Goal: Task Accomplishment & Management: Use online tool/utility

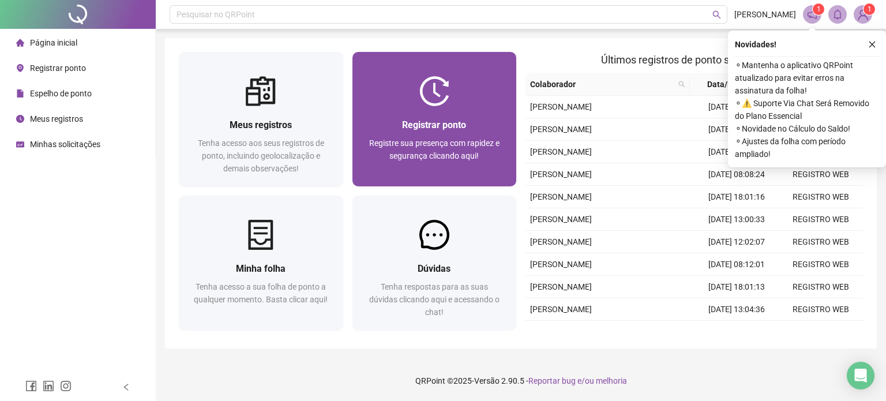
click at [432, 116] on div "Registrar ponto Registre sua presença com rapidez e segurança clicando aqui!" at bounding box center [435, 146] width 164 height 80
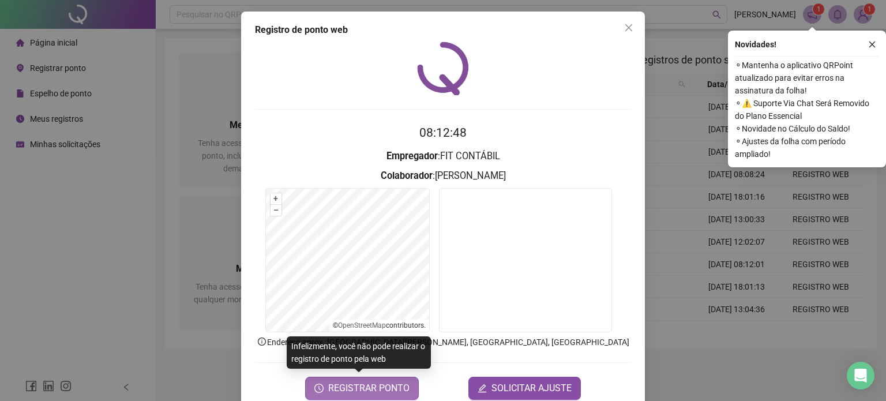
click at [373, 391] on span "REGISTRAR PONTO" at bounding box center [368, 388] width 81 height 14
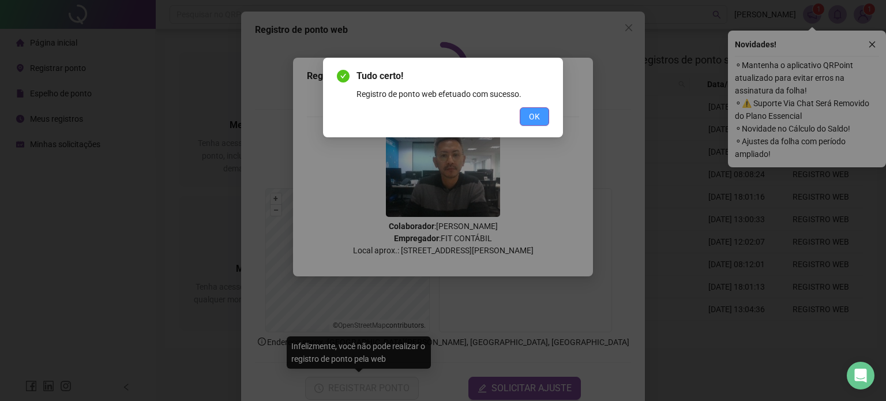
click at [526, 117] on button "OK" at bounding box center [534, 116] width 29 height 18
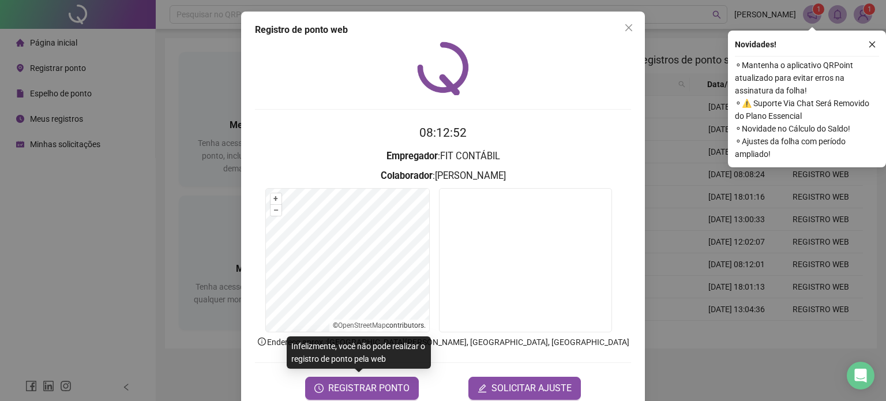
drag, startPoint x: 620, startPoint y: 25, endPoint x: 366, endPoint y: 29, distance: 254.5
click at [620, 25] on span "Close" at bounding box center [629, 27] width 18 height 9
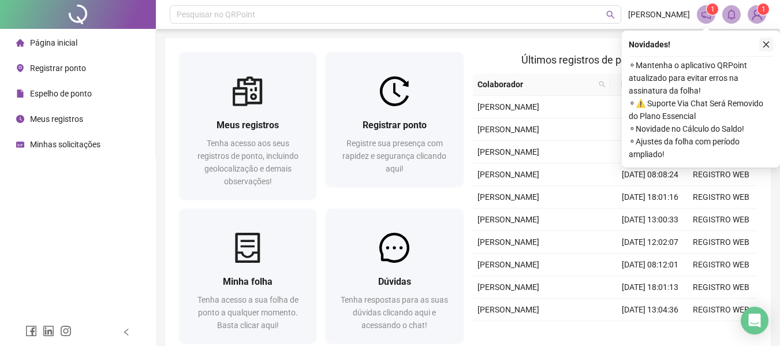
click at [765, 42] on icon "close" at bounding box center [766, 44] width 8 height 8
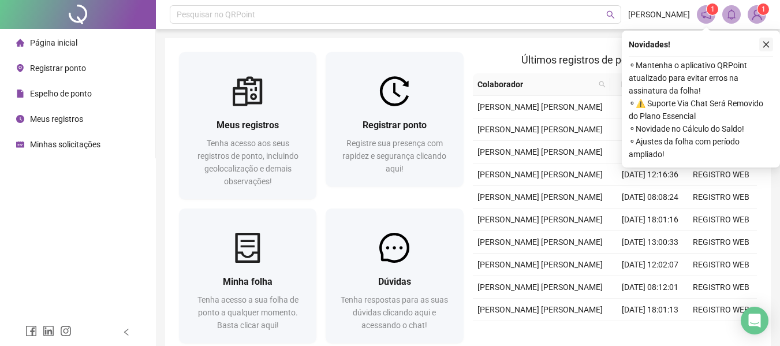
click at [765, 47] on icon "close" at bounding box center [766, 44] width 8 height 8
